Goal: Task Accomplishment & Management: Complete application form

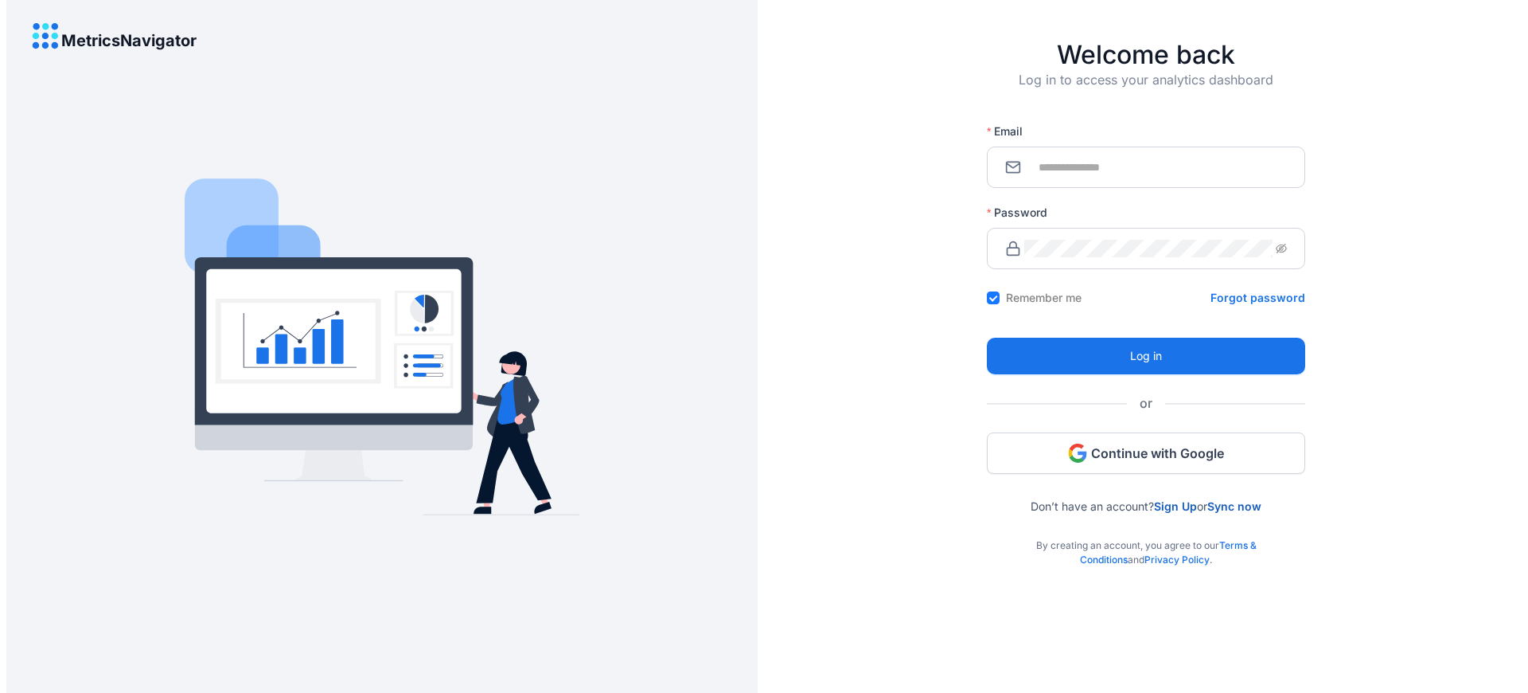
click at [1174, 505] on link "Sign Up" at bounding box center [1175, 506] width 43 height 14
click at [1146, 540] on div "By creating an account, you agree to our Terms & Conditions and Privacy Policy ." at bounding box center [1146, 540] width 318 height 54
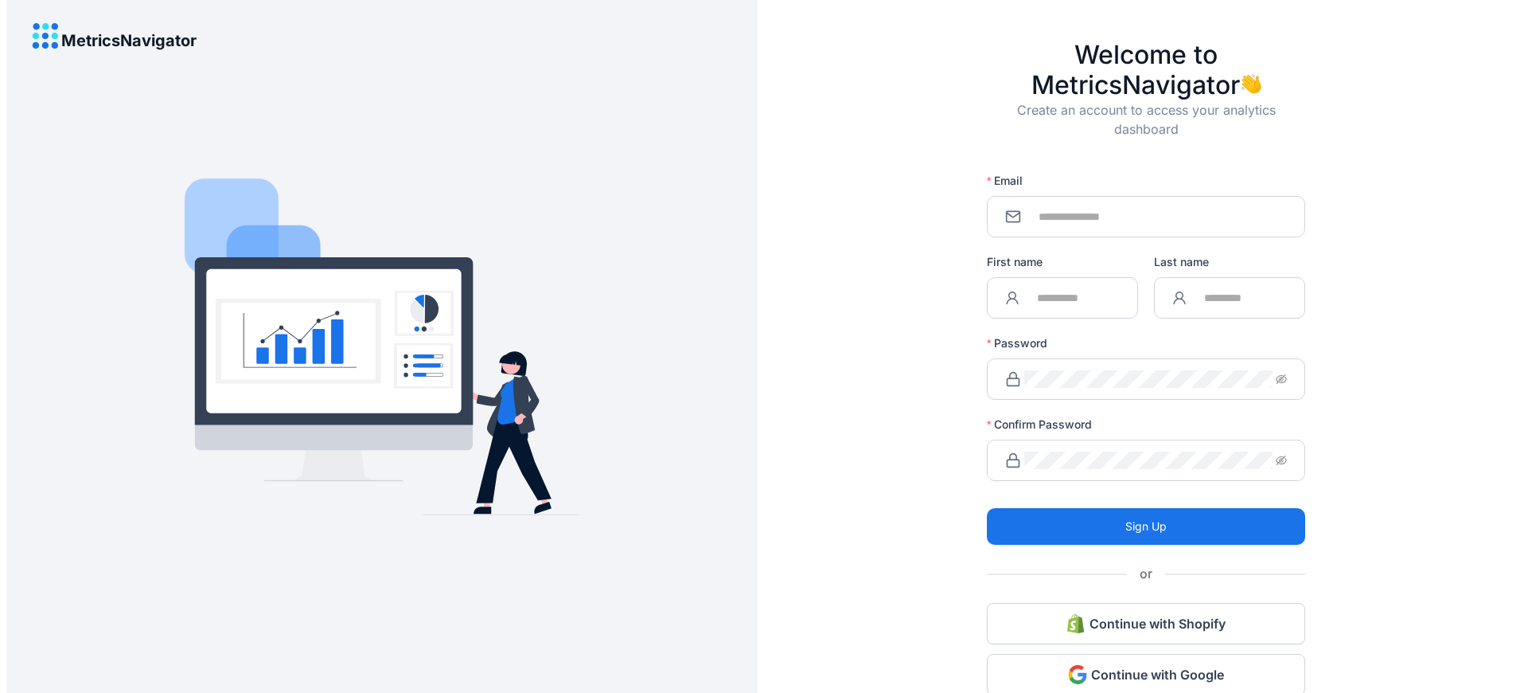
click at [1042, 424] on label "Confirm Password" at bounding box center [1045, 424] width 116 height 16
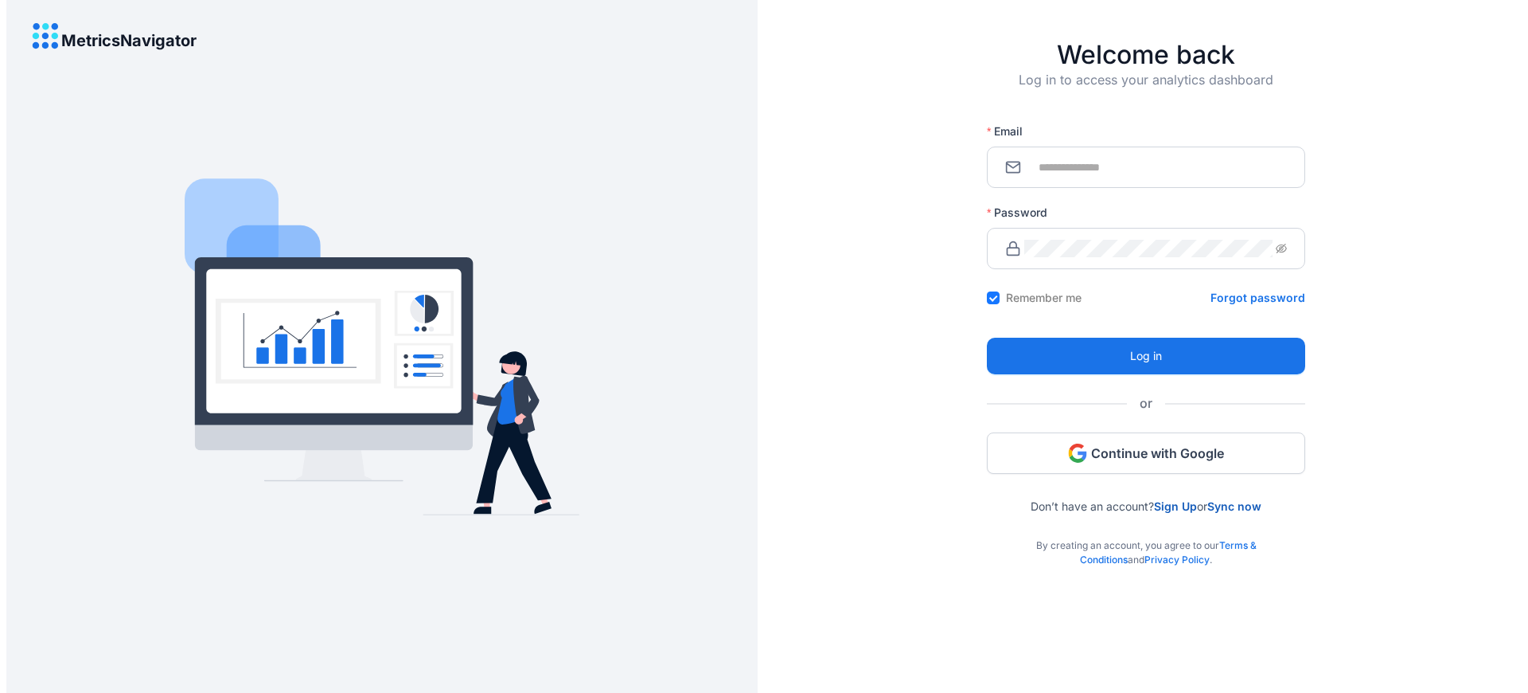
click at [1146, 540] on div "By creating an account, you agree to our Terms & Conditions and Privacy Policy ." at bounding box center [1146, 540] width 318 height 54
